Goal: Task Accomplishment & Management: Manage account settings

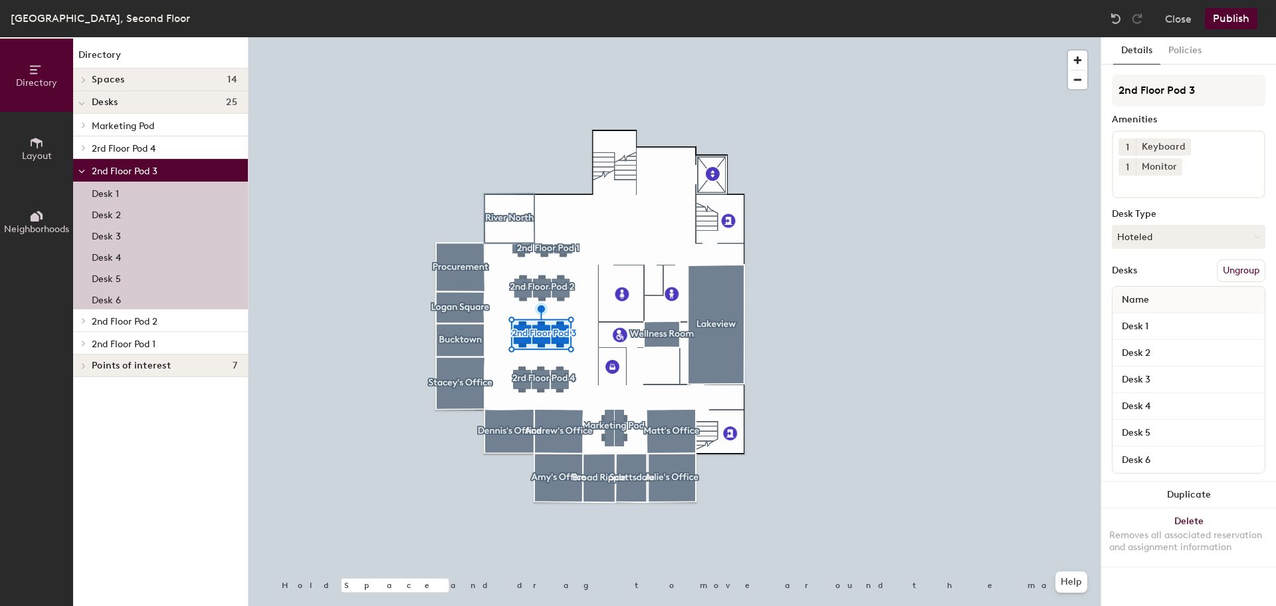
click at [155, 294] on div "Desk 6" at bounding box center [160, 298] width 175 height 21
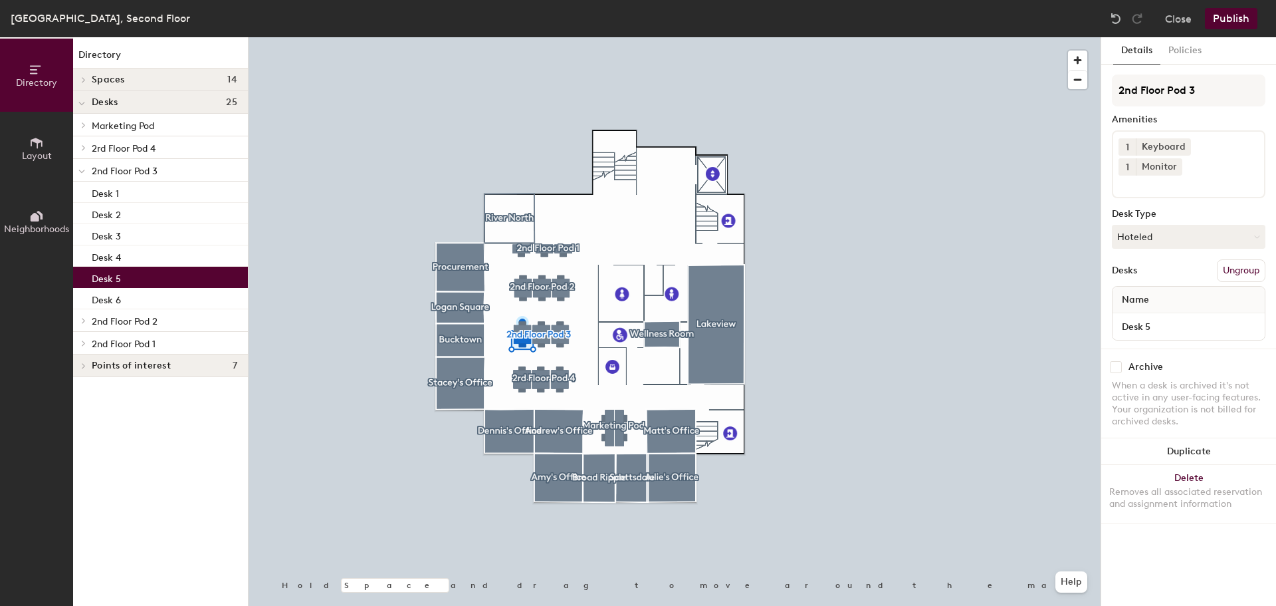
click at [132, 276] on div "Desk 5" at bounding box center [160, 277] width 175 height 21
click at [122, 233] on div "Desk 3" at bounding box center [160, 234] width 175 height 21
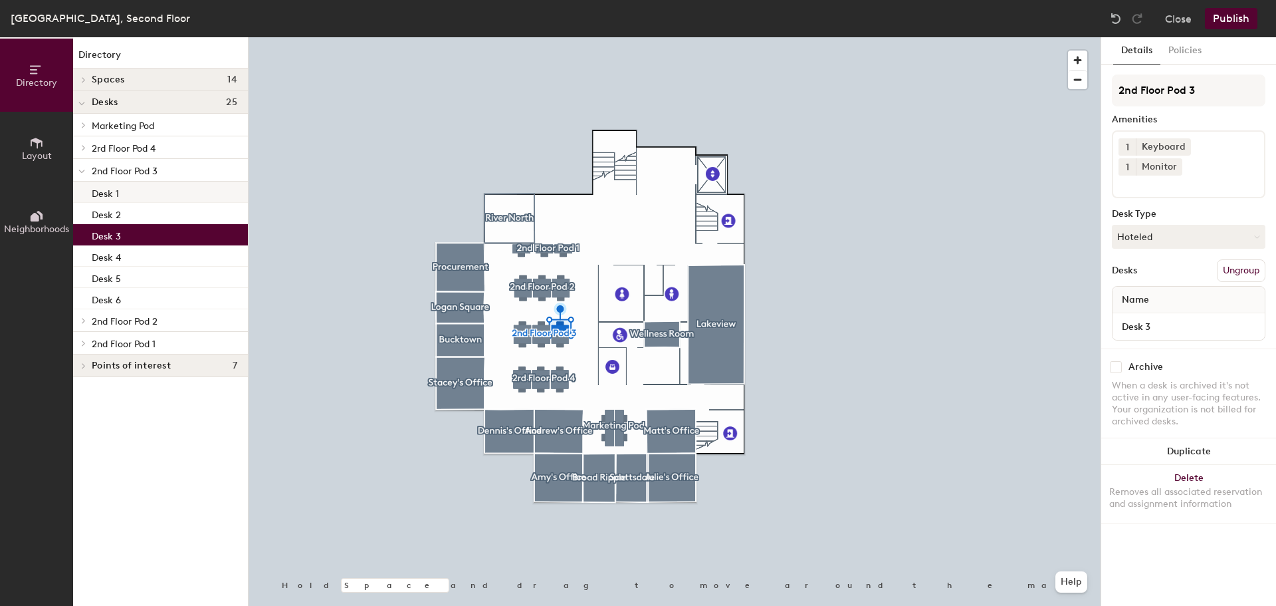
click at [120, 194] on div "Desk 1" at bounding box center [160, 191] width 175 height 21
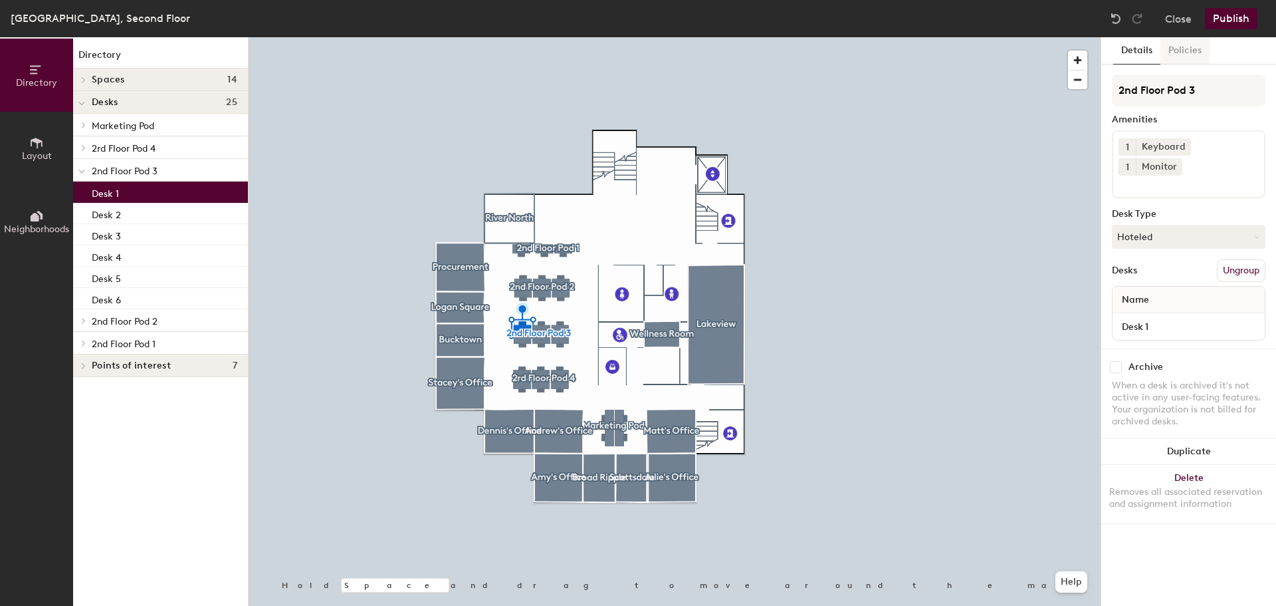
click at [1172, 45] on button "Policies" at bounding box center [1185, 50] width 49 height 27
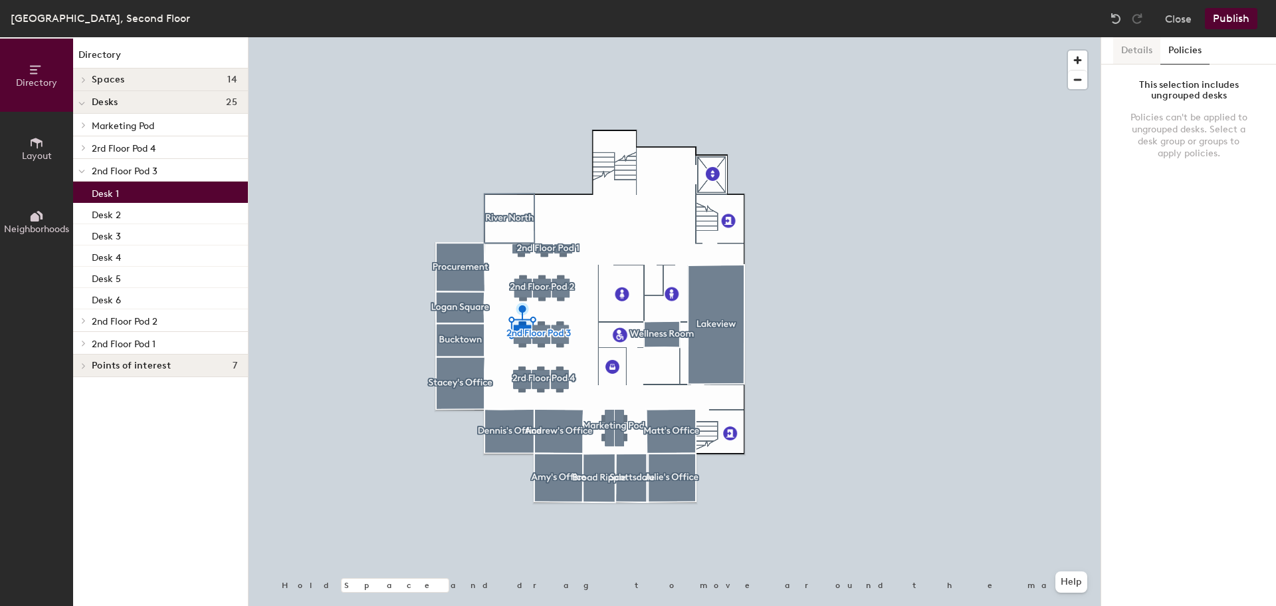
click at [1144, 53] on button "Details" at bounding box center [1136, 50] width 47 height 27
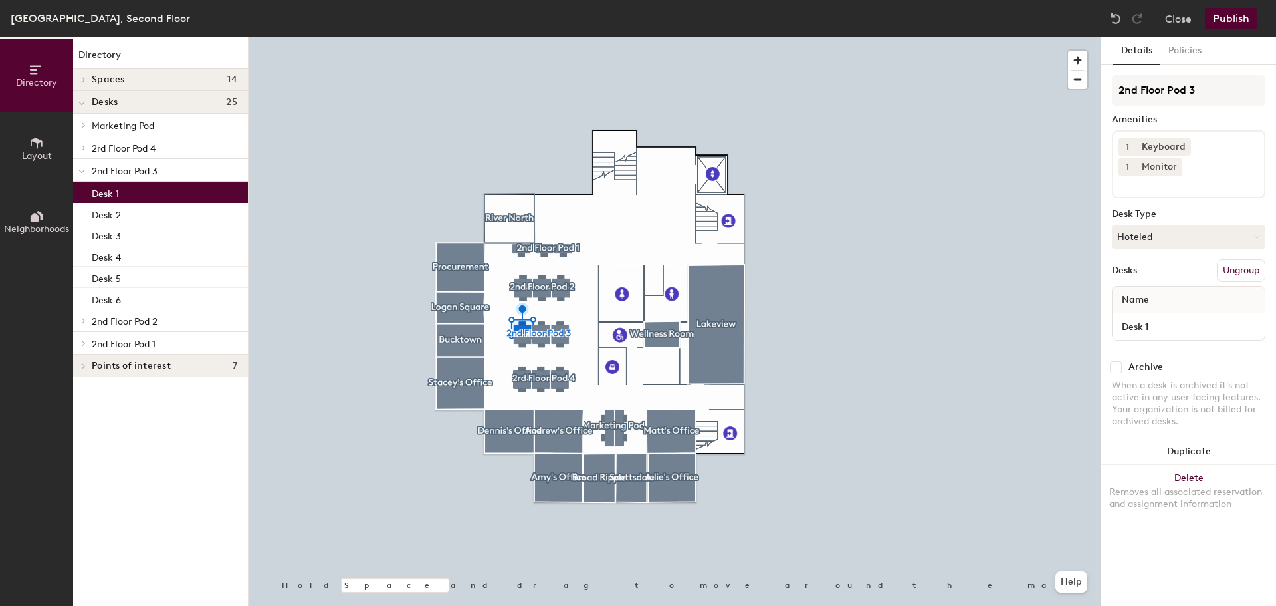
click at [1161, 362] on div "Archive" at bounding box center [1146, 367] width 35 height 11
click at [1121, 361] on input "checkbox" at bounding box center [1116, 367] width 12 height 12
checkbox input "true"
click at [1224, 11] on button "Publish" at bounding box center [1231, 18] width 53 height 21
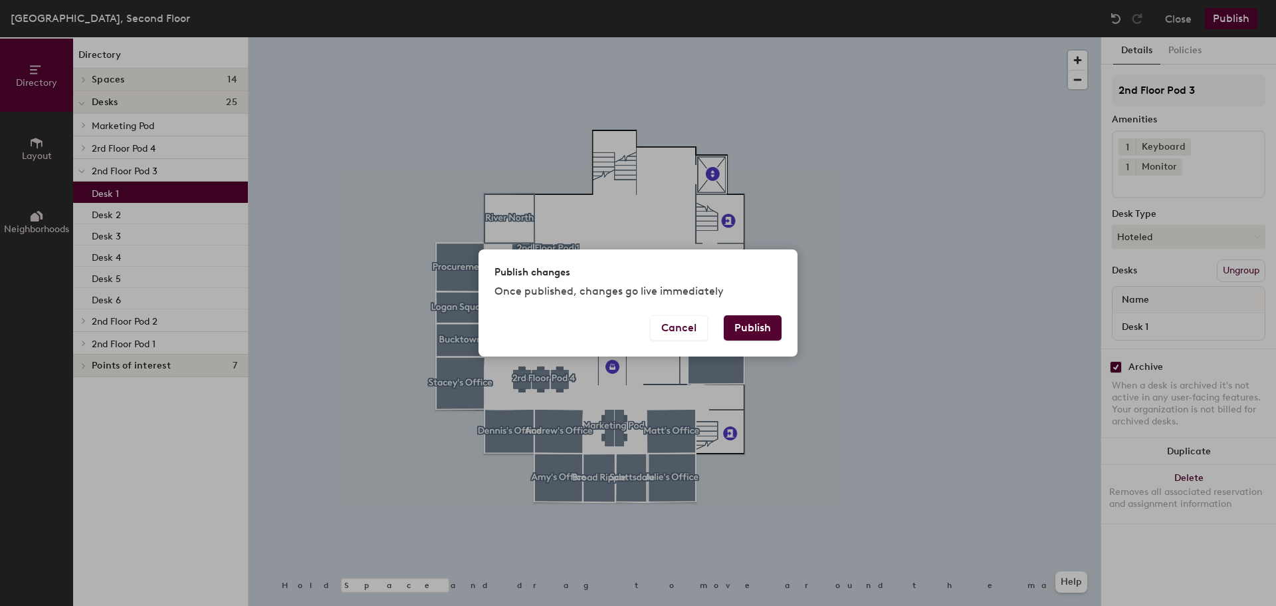
click at [744, 329] on button "Publish" at bounding box center [753, 327] width 58 height 25
